Goal: Obtain resource: Download file/media

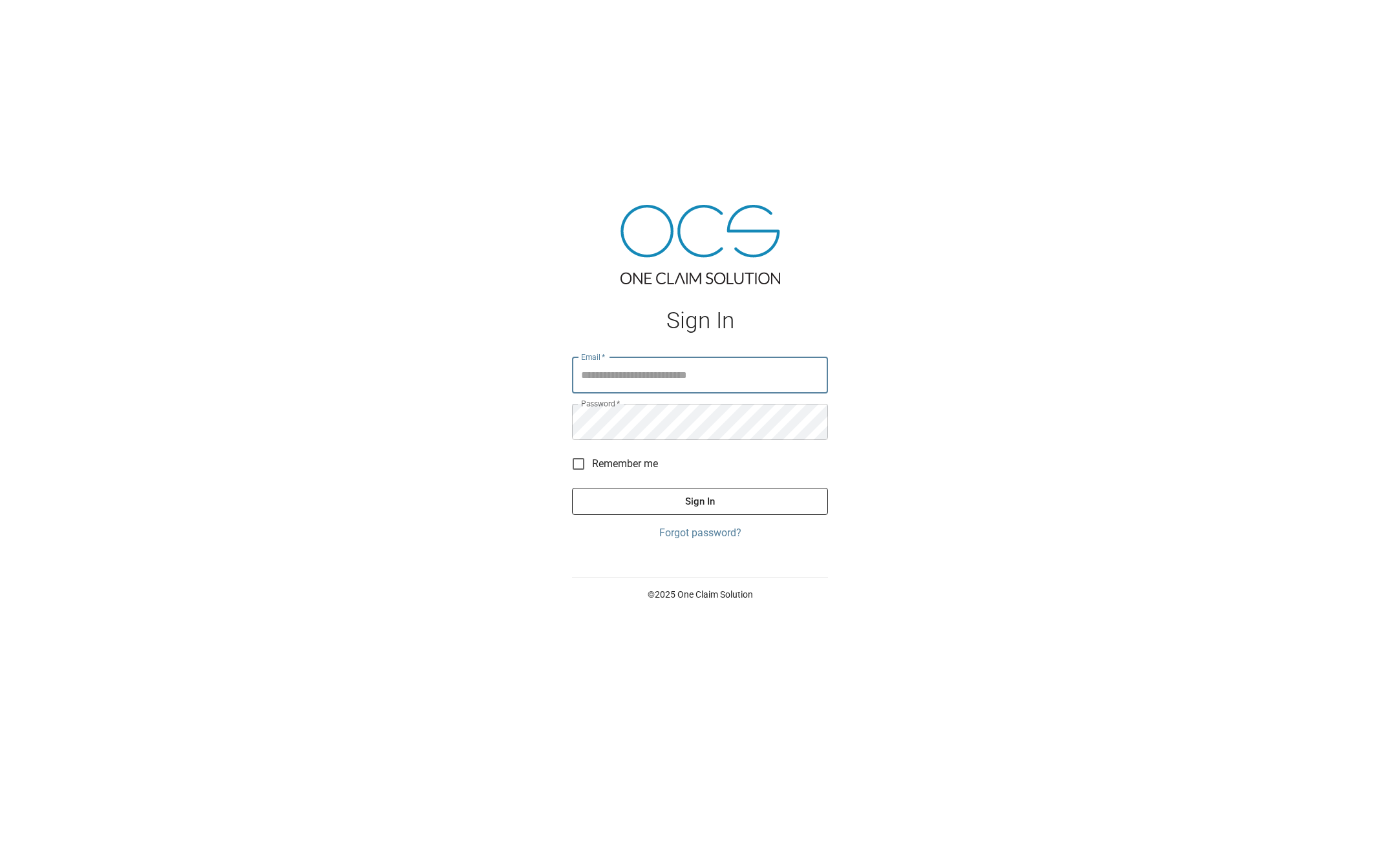
type input "**********"
click at [698, 496] on button "Sign In" at bounding box center [700, 501] width 256 height 27
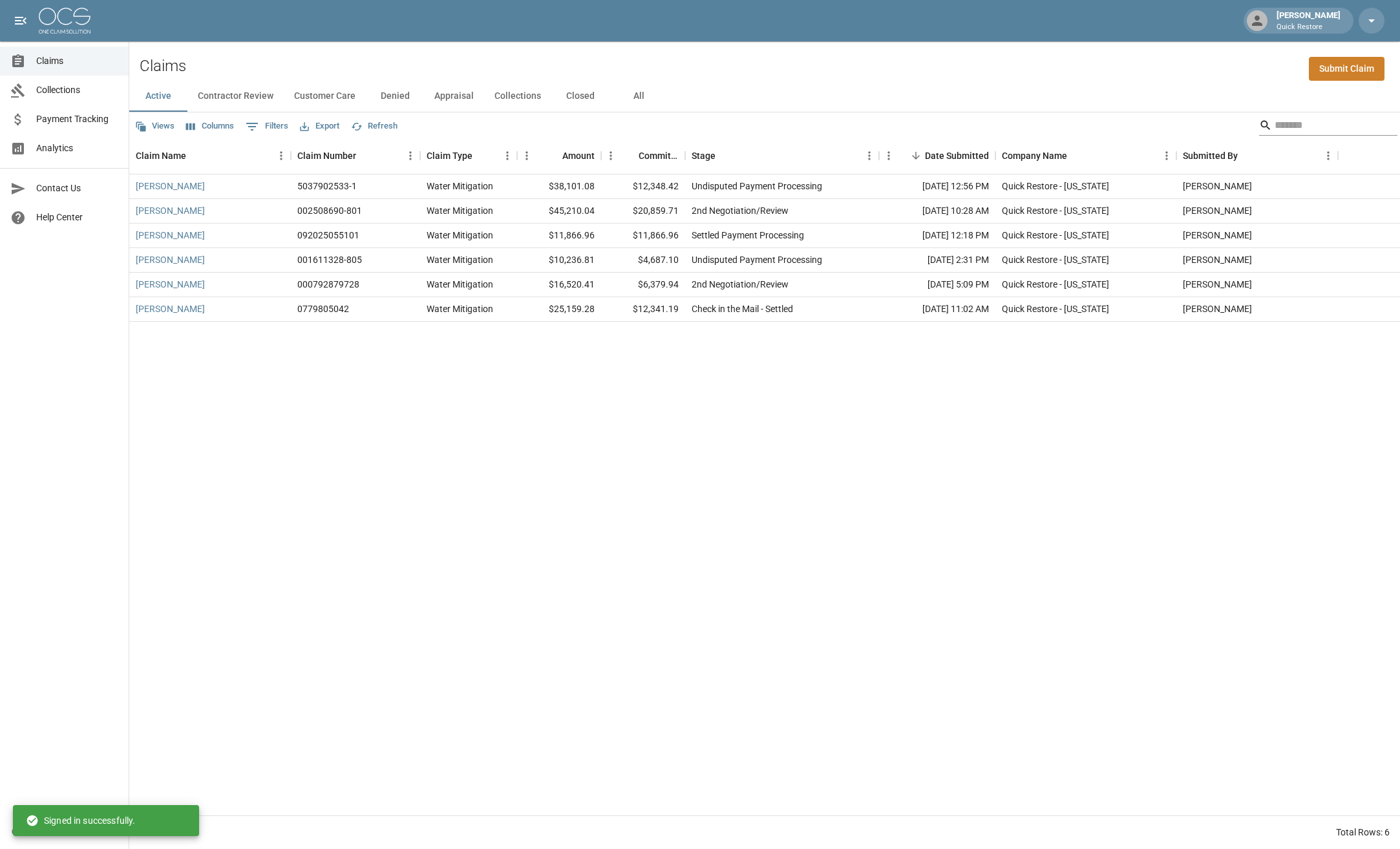
click at [1282, 131] on input "Search" at bounding box center [1326, 125] width 103 height 21
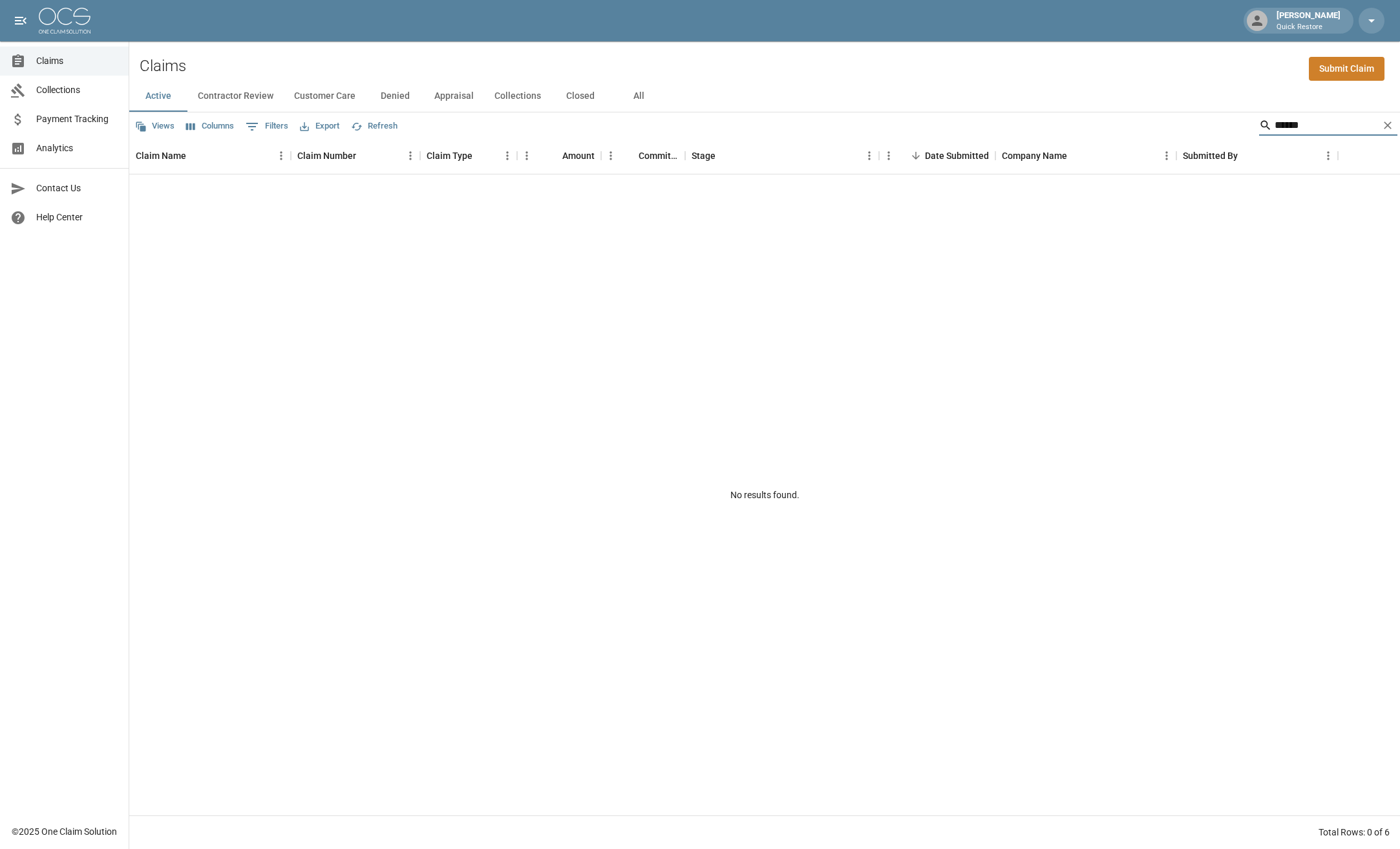
type input "******"
click at [638, 102] on button "All" at bounding box center [638, 96] width 59 height 31
drag, startPoint x: 477, startPoint y: 377, endPoint x: 471, endPoint y: 317, distance: 60.3
click at [477, 376] on div "[PERSON_NAME] 06-86Z6-66X Water Mitigation $5,565.37 $3,379.04 PO Has Insurance…" at bounding box center [764, 495] width 1271 height 641
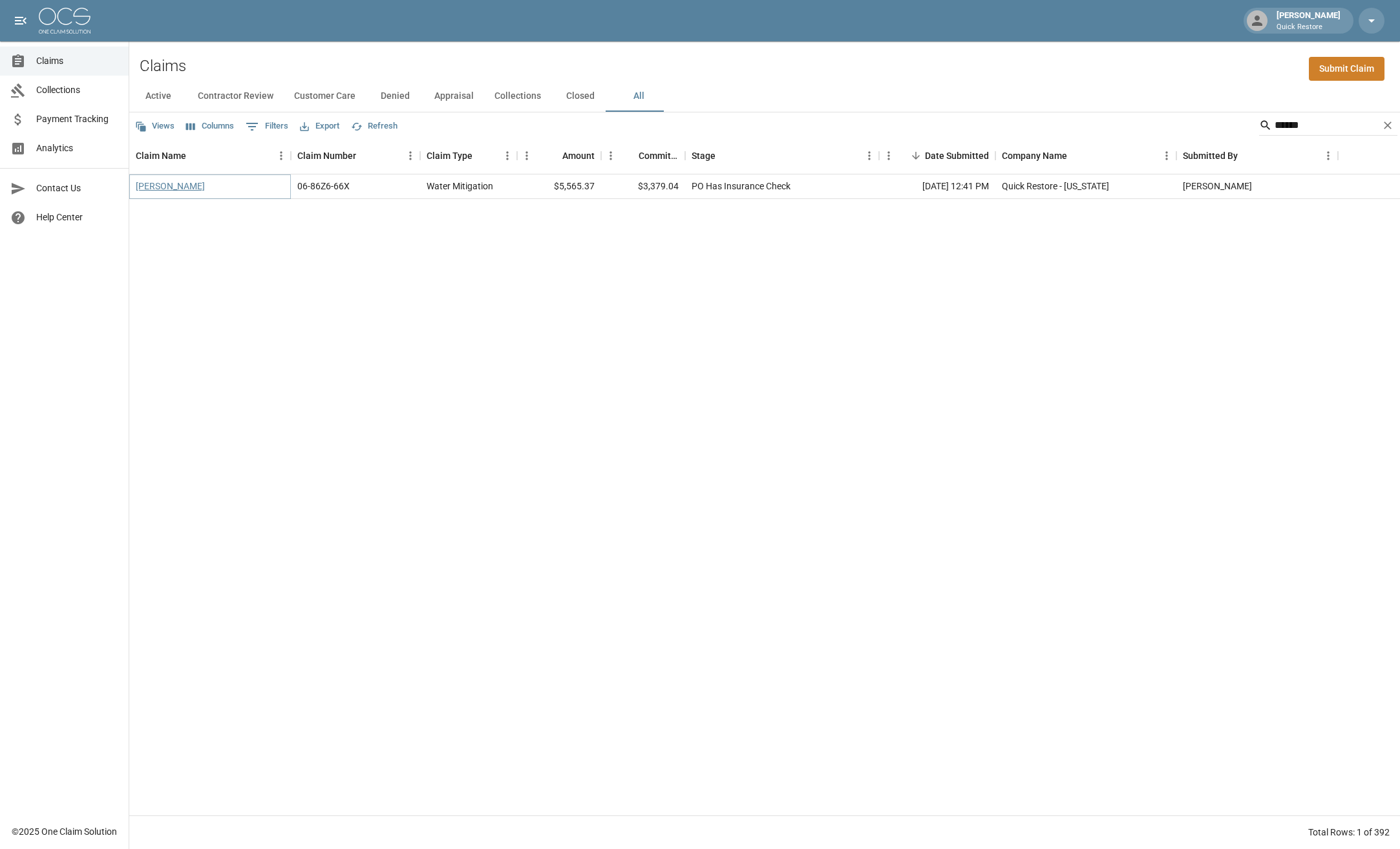
click at [155, 188] on link "[PERSON_NAME]" at bounding box center [171, 186] width 69 height 13
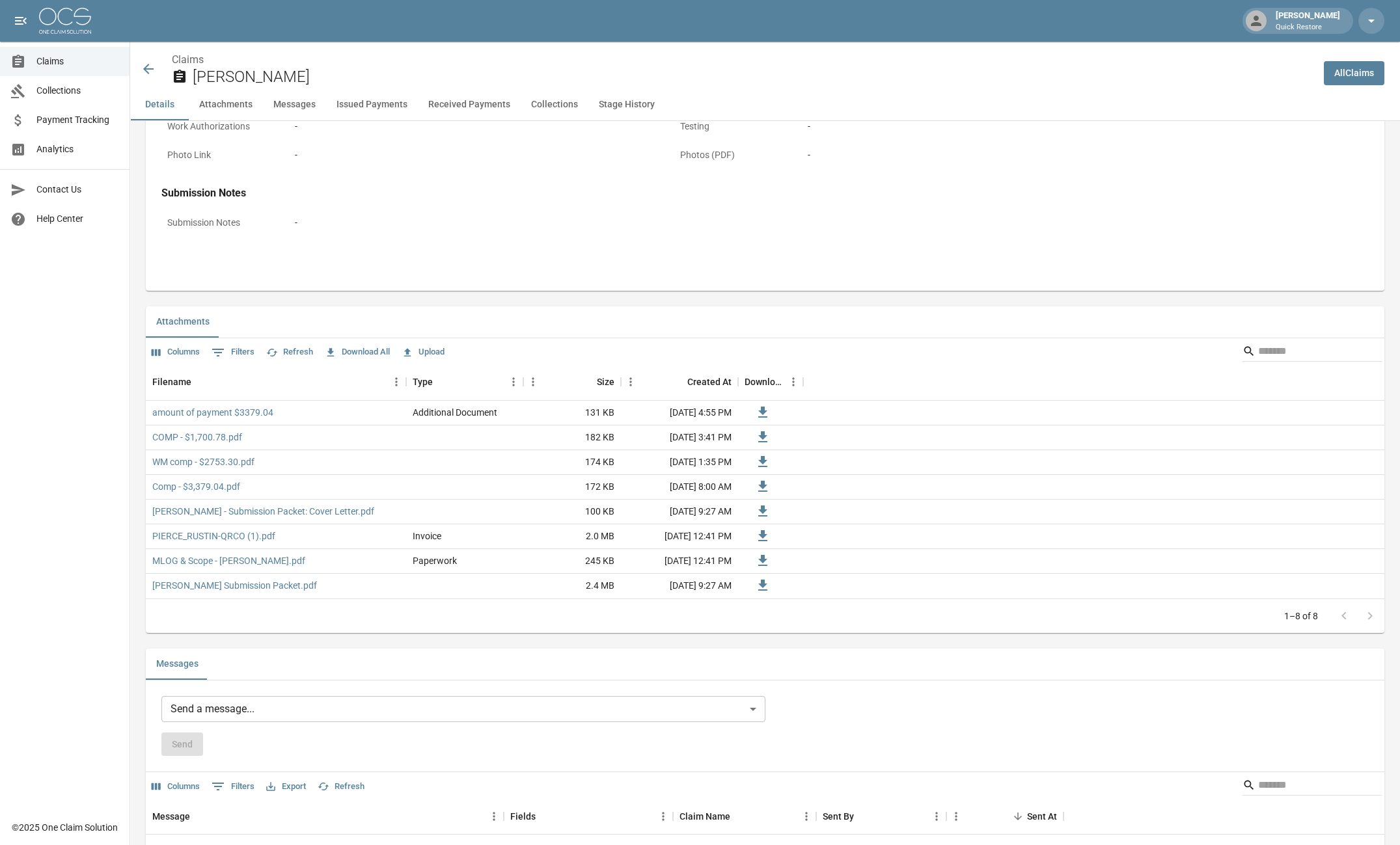
scroll to position [609, 0]
click at [171, 442] on link "COMP - $1,700.78.pdf" at bounding box center [197, 442] width 90 height 13
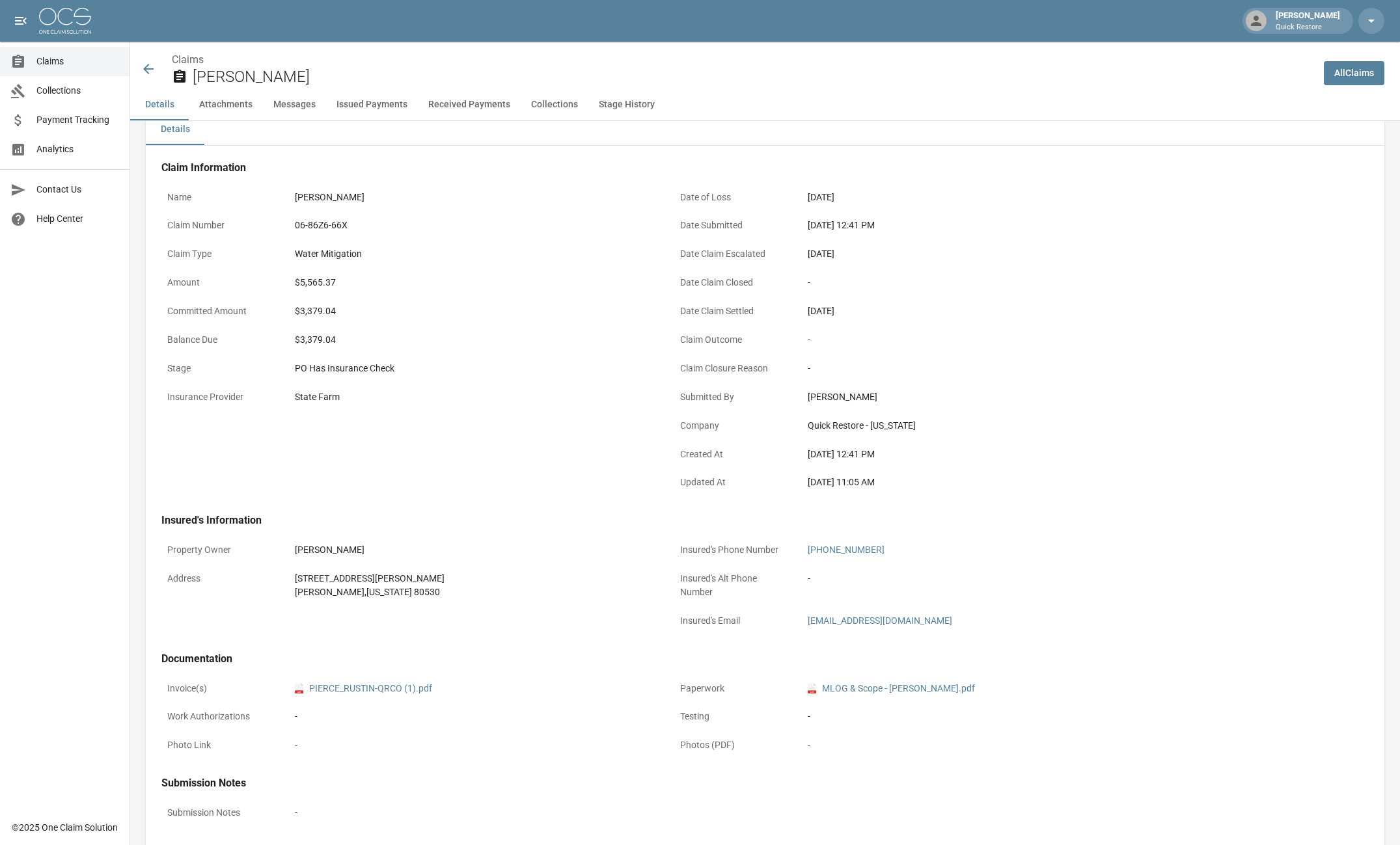
scroll to position [0, 0]
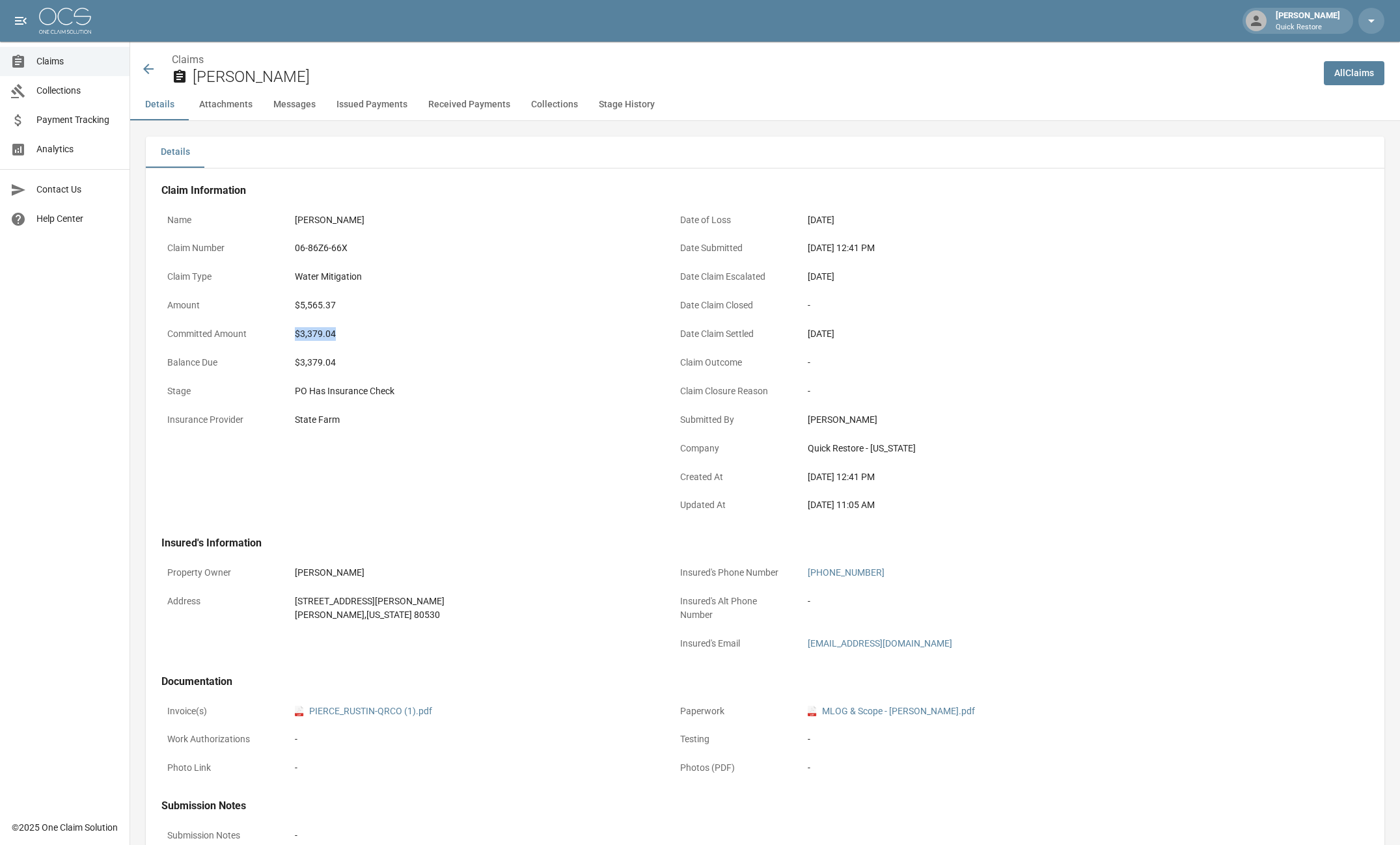
drag, startPoint x: 340, startPoint y: 338, endPoint x: 285, endPoint y: 335, distance: 55.1
click at [285, 335] on div "Committed Amount $3,379.04" at bounding box center [409, 335] width 497 height 28
copy div "$3,379.04"
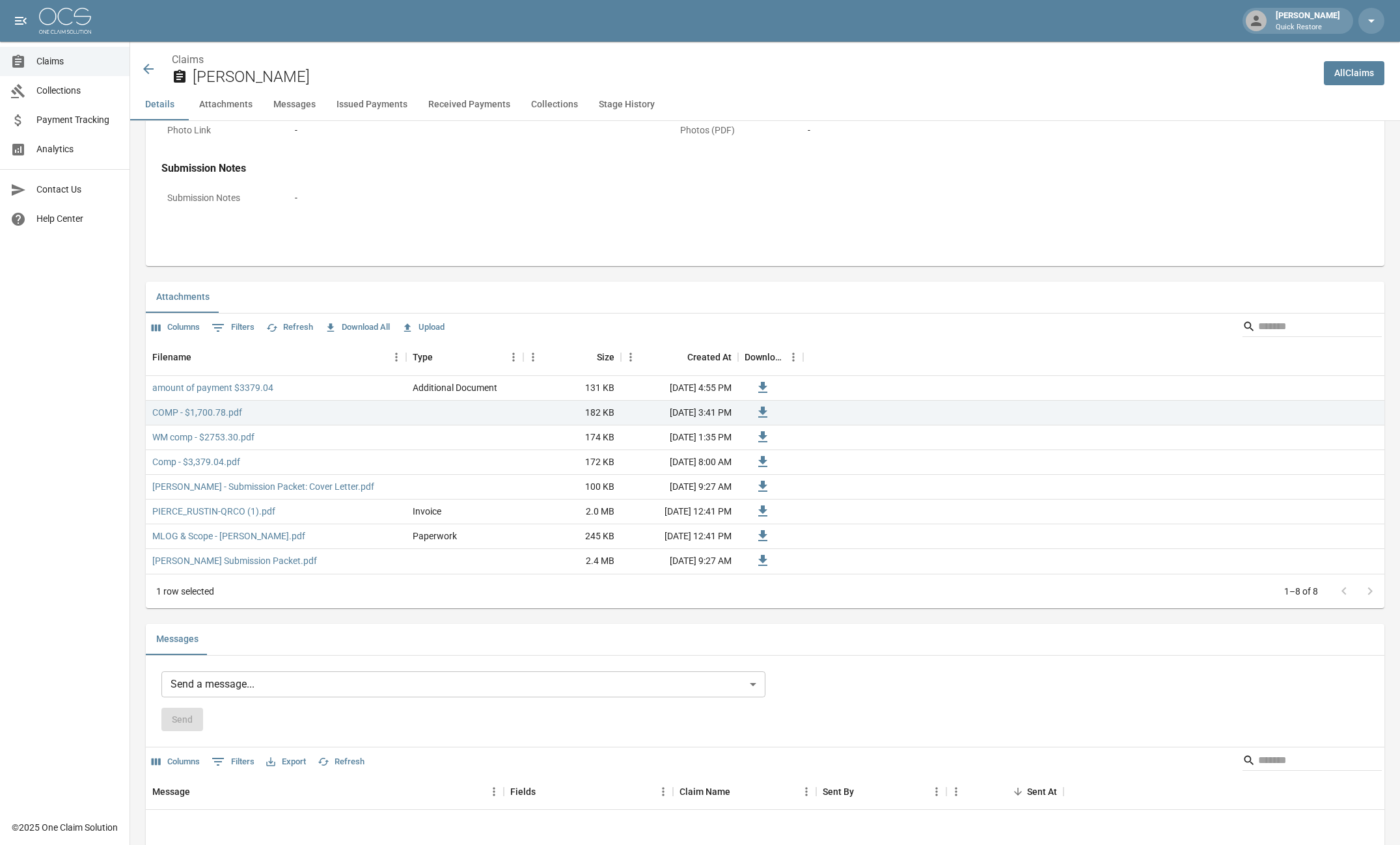
scroll to position [651, 0]
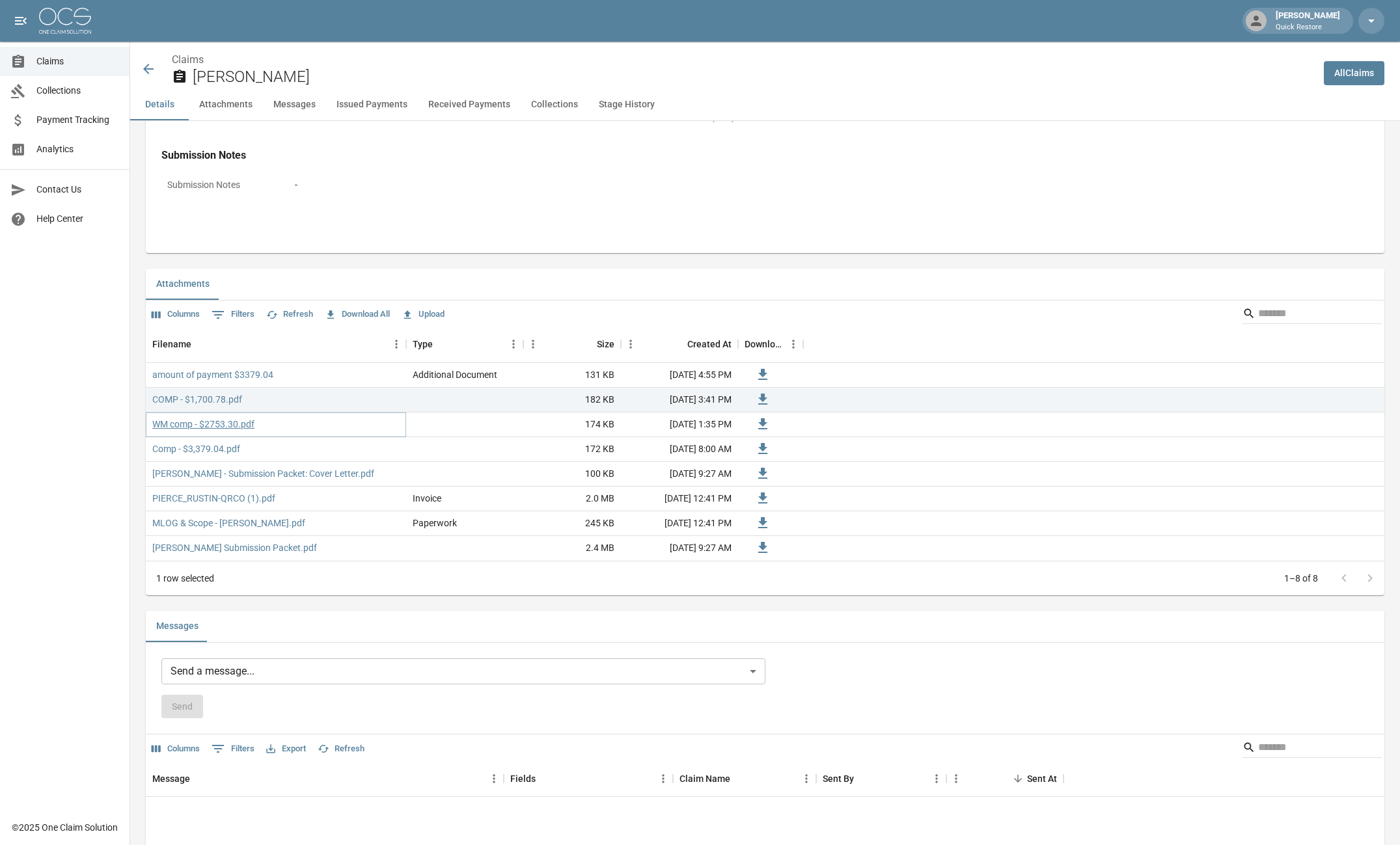
click at [193, 420] on link "WM comp - $2753.30.pdf" at bounding box center [203, 424] width 102 height 13
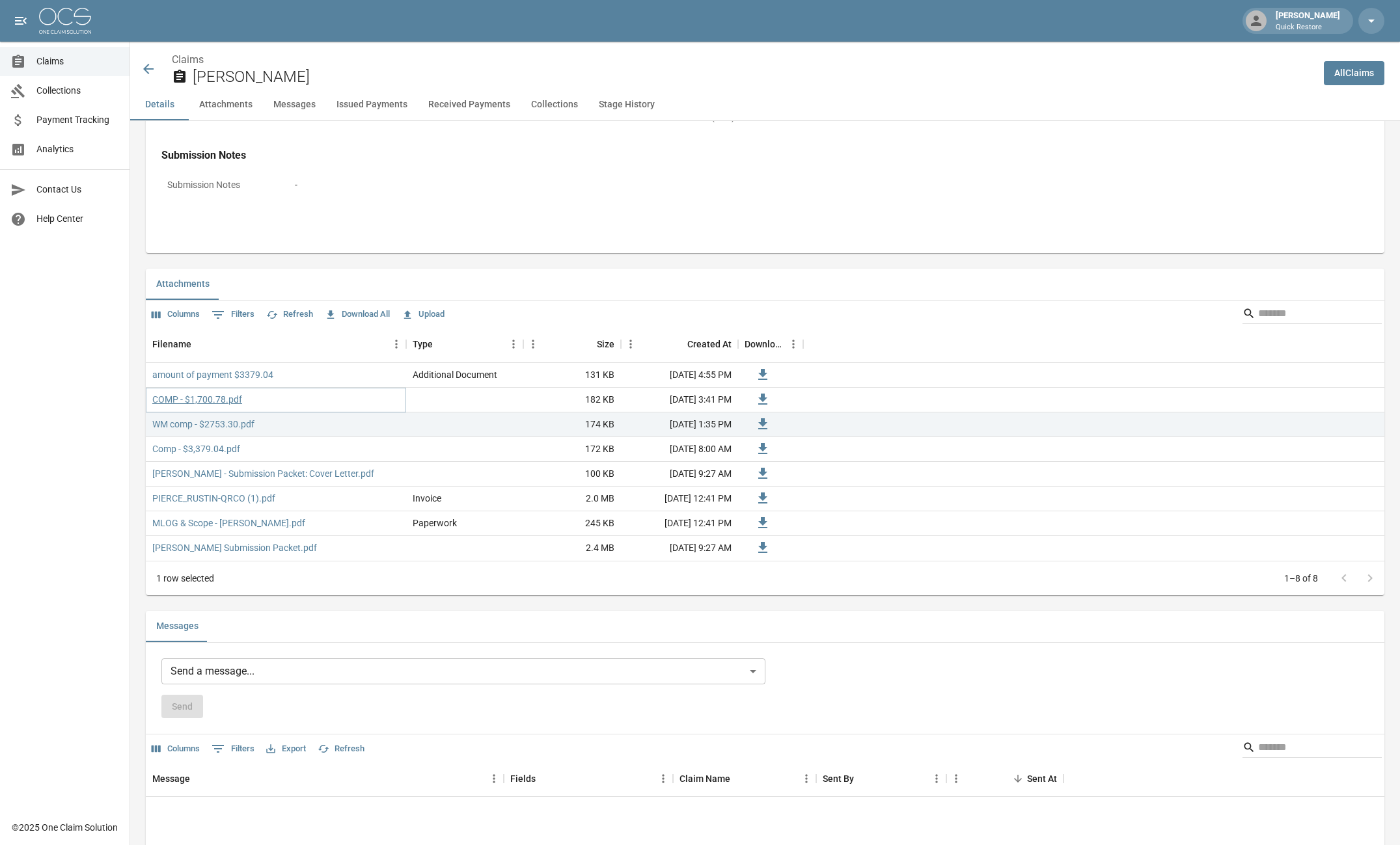
click at [200, 400] on link "COMP - $1,700.78.pdf" at bounding box center [197, 399] width 90 height 13
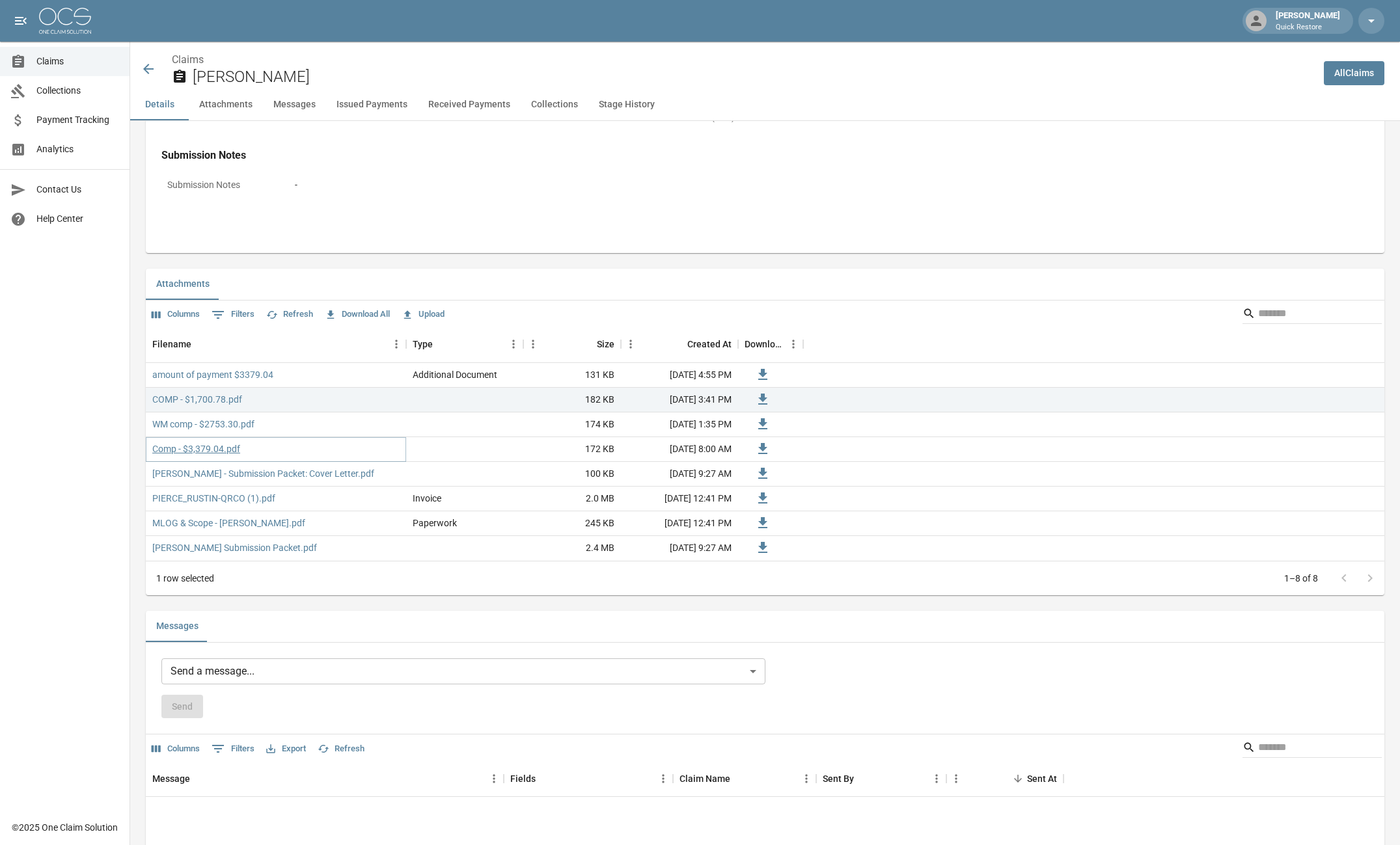
click at [211, 447] on link "Comp - $3,379.04.pdf" at bounding box center [196, 449] width 88 height 13
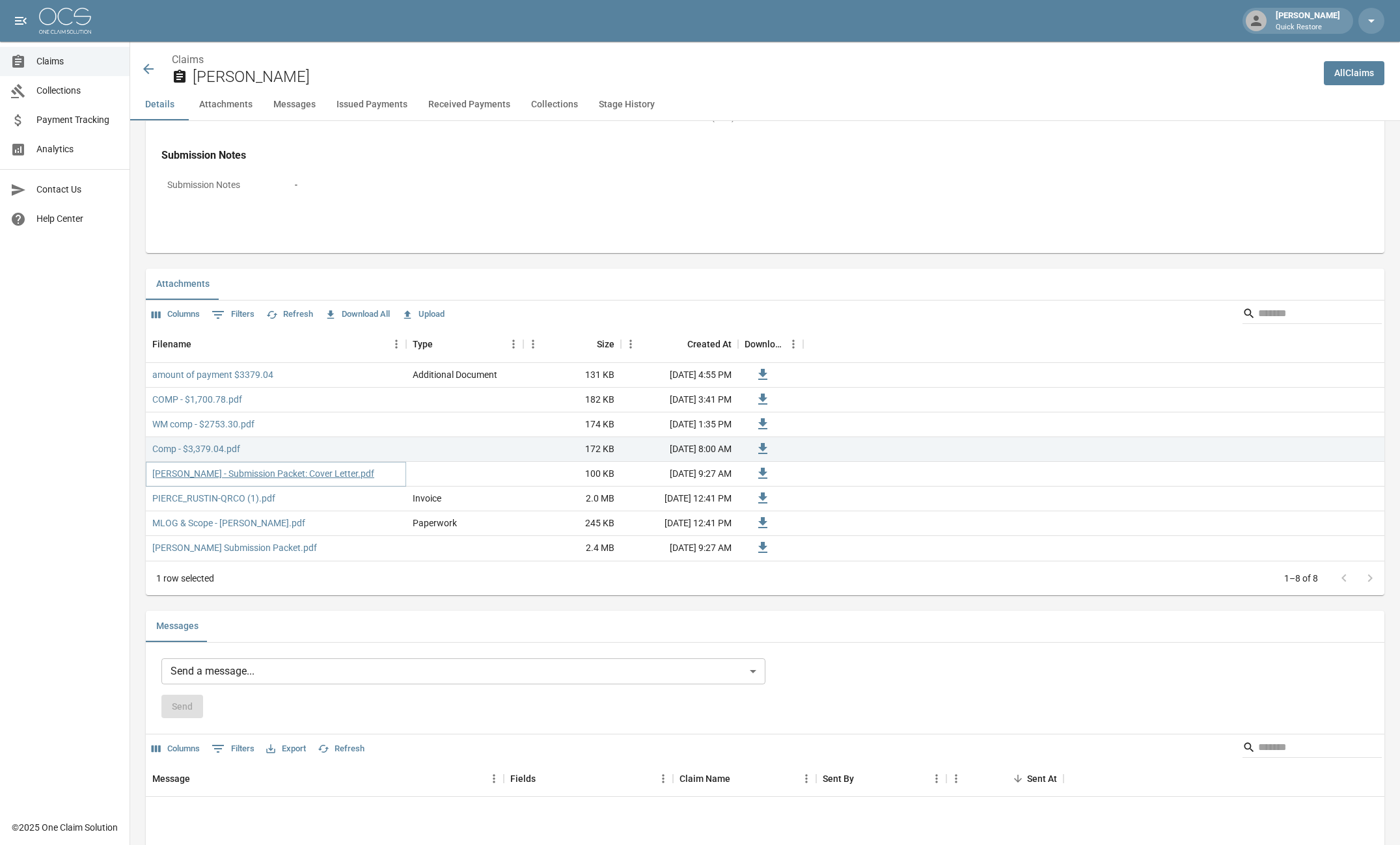
click at [246, 474] on link "[PERSON_NAME] - Submission Packet: Cover Letter.pdf" at bounding box center [262, 474] width 222 height 13
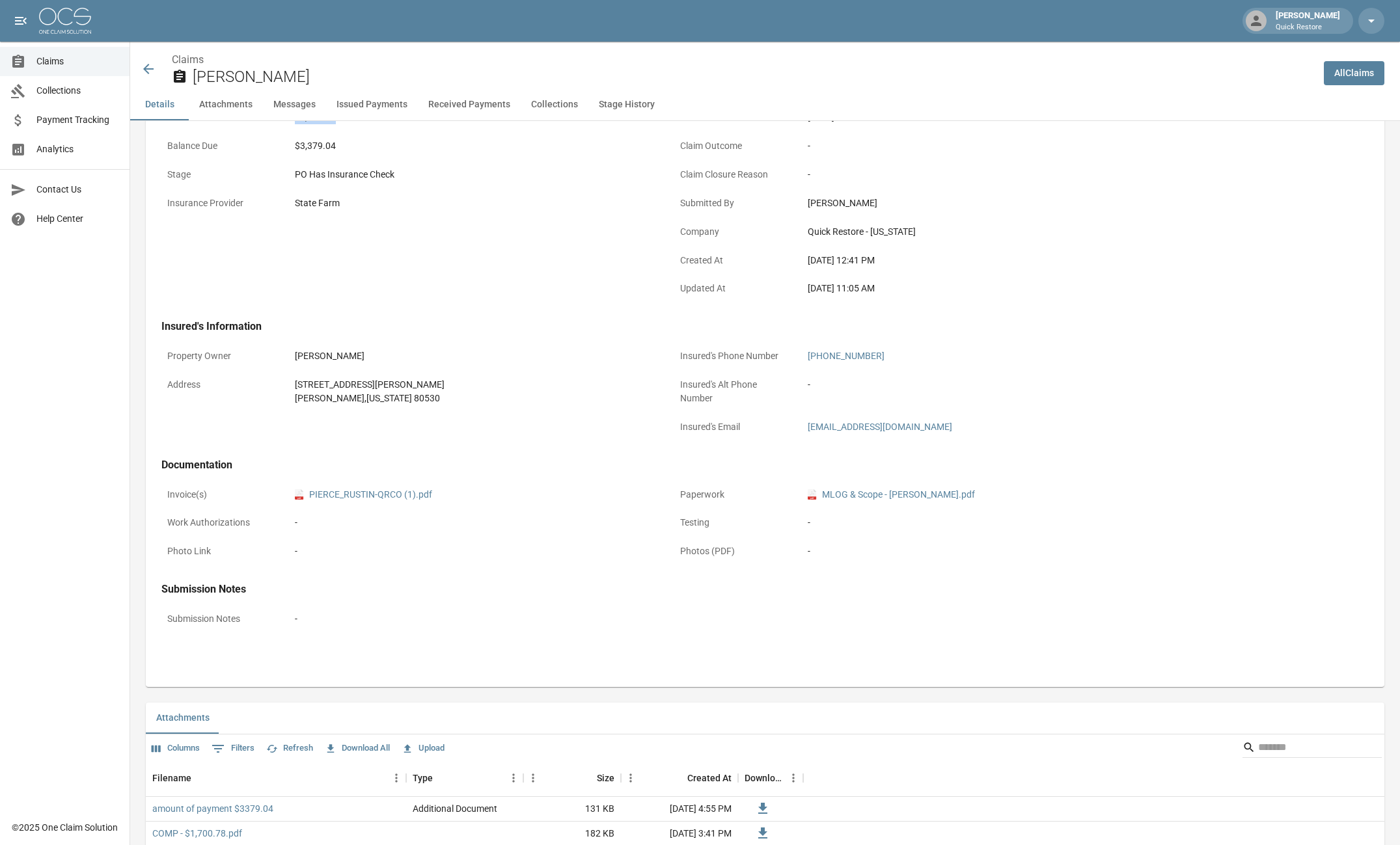
scroll to position [0, 0]
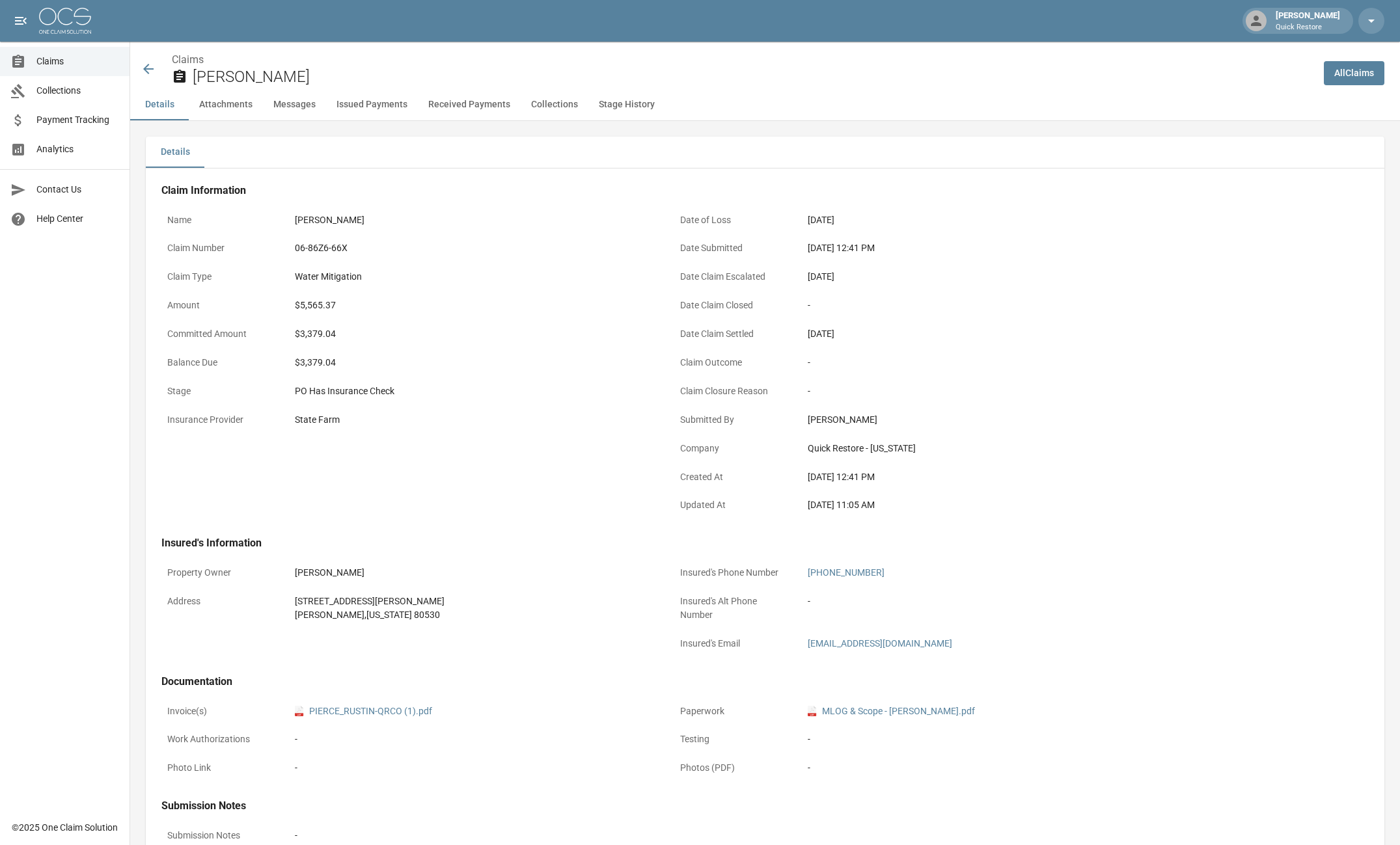
click at [507, 529] on div "Claim Information Name [GEOGRAPHIC_DATA][PERSON_NAME] Claim Number 06-86Z6-66X …" at bounding box center [667, 525] width 1041 height 715
drag, startPoint x: 364, startPoint y: 390, endPoint x: 428, endPoint y: 292, distance: 117.0
click at [428, 292] on div "Claim Type Water Mitigation" at bounding box center [409, 278] width 497 height 28
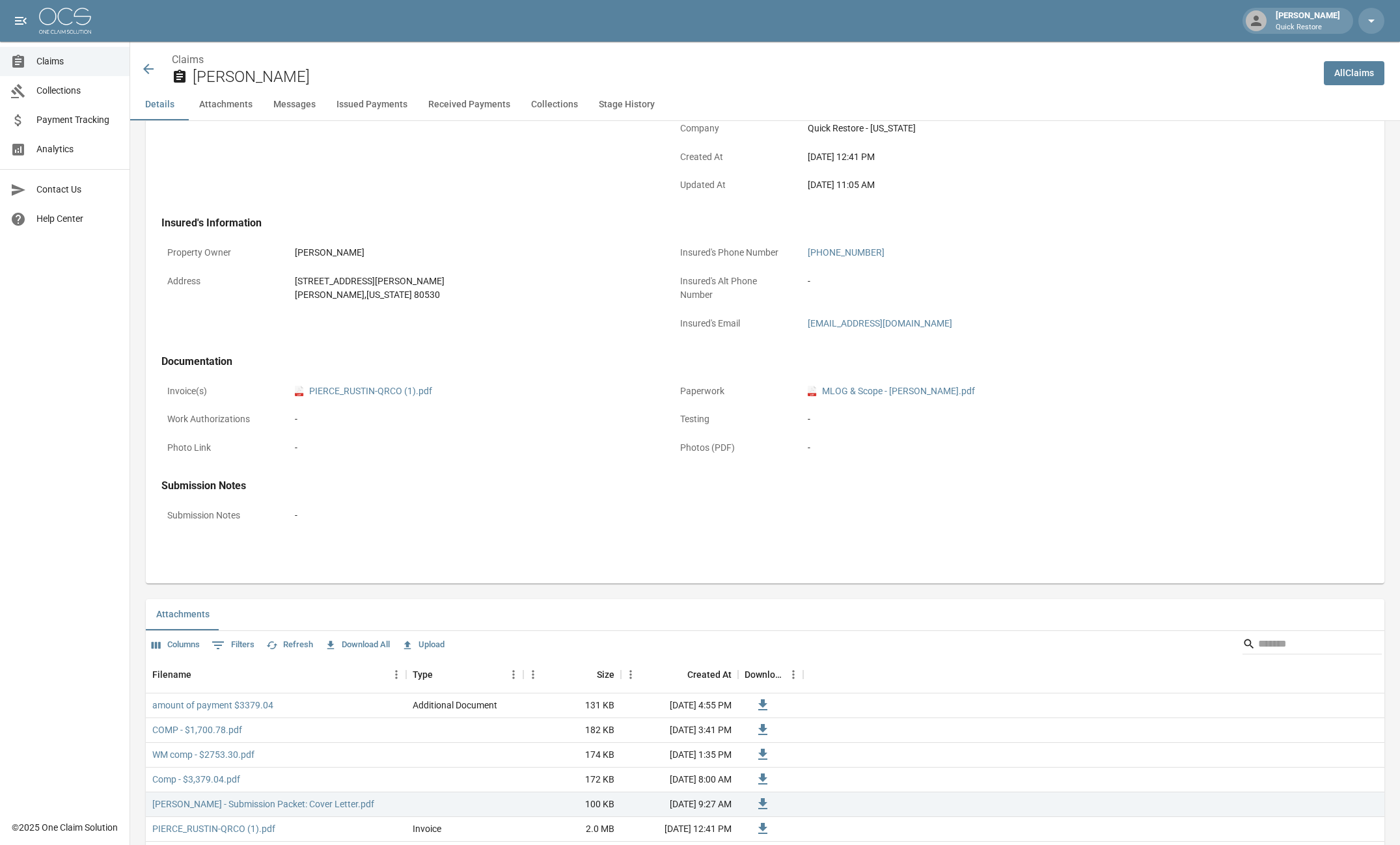
scroll to position [456, 0]
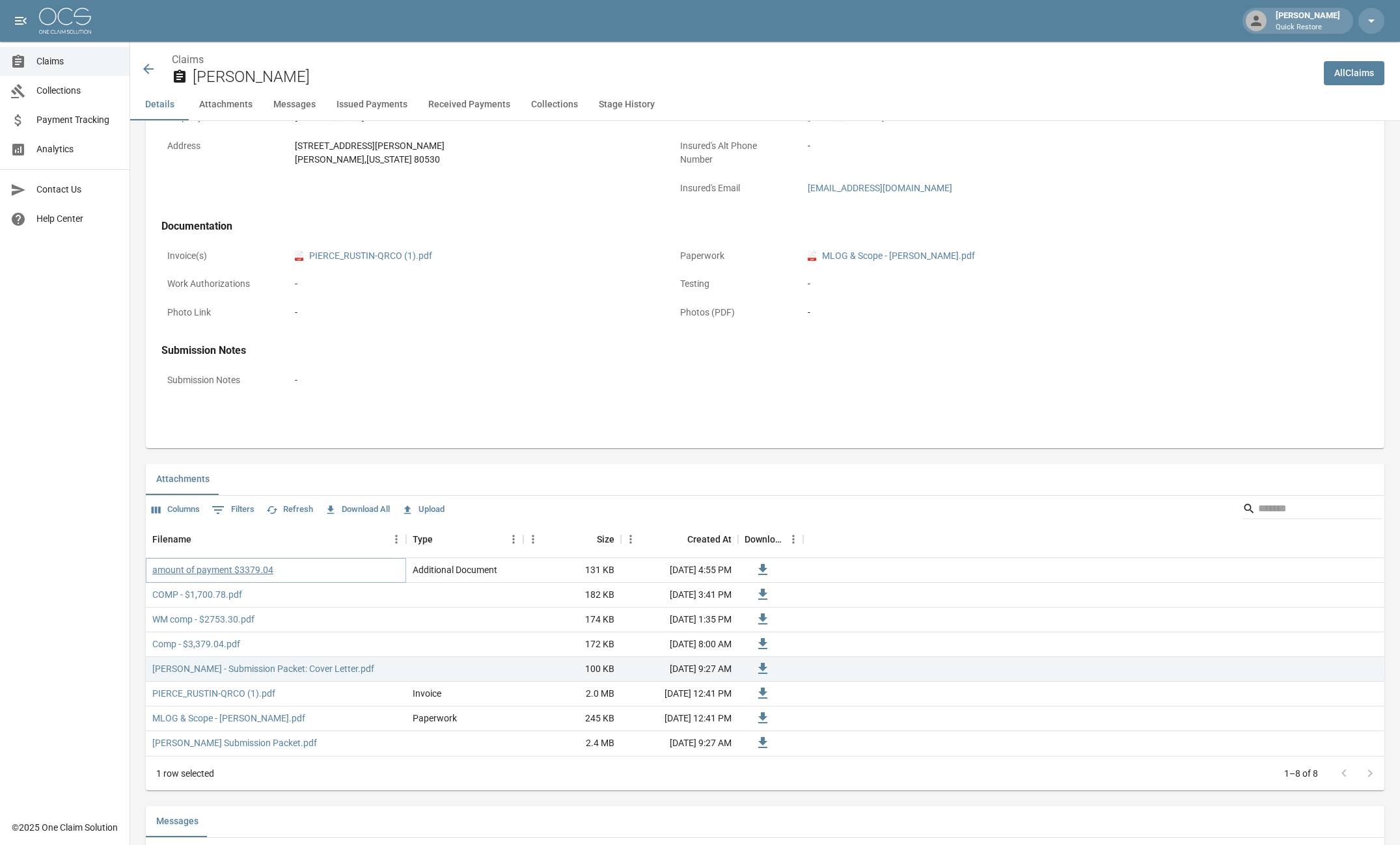
click at [252, 572] on link "amount of payment $3379.04" at bounding box center [213, 570] width 121 height 13
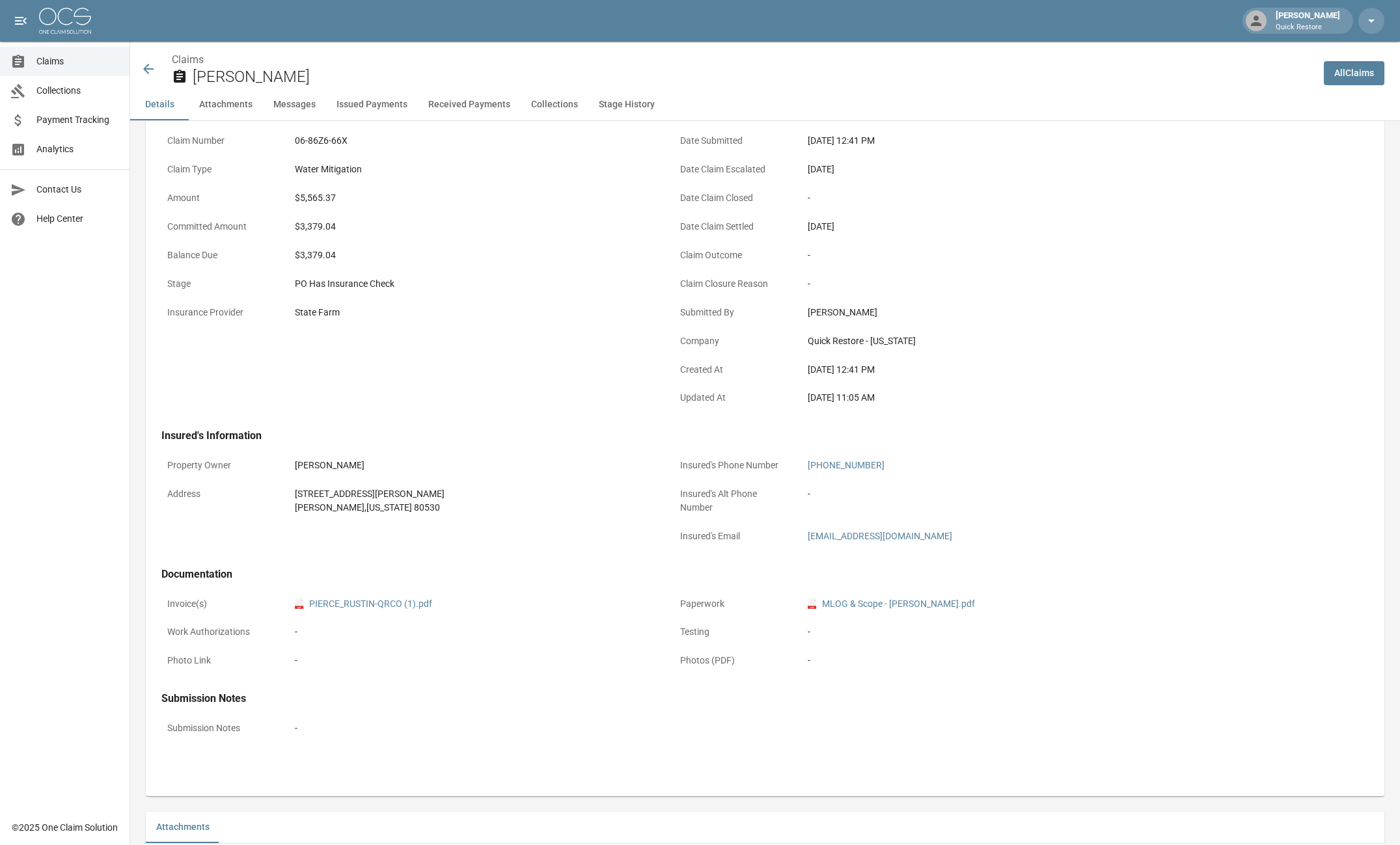
scroll to position [130, 0]
